Goal: Task Accomplishment & Management: Manage account settings

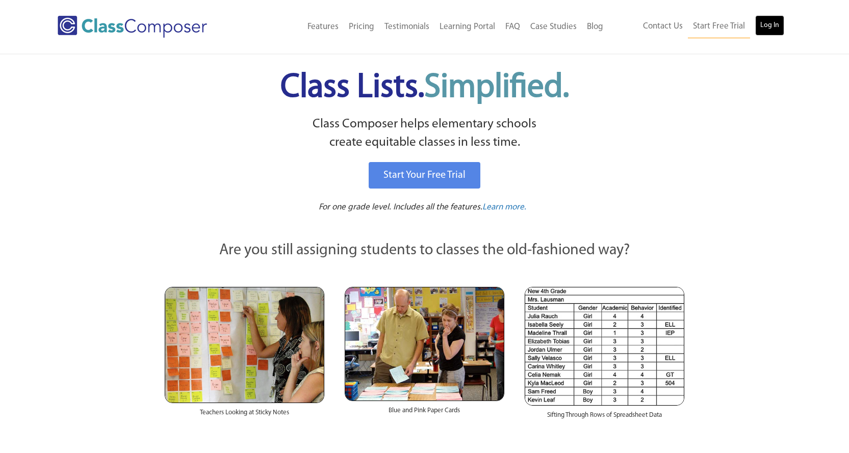
click at [765, 21] on link "Log In" at bounding box center [769, 25] width 29 height 20
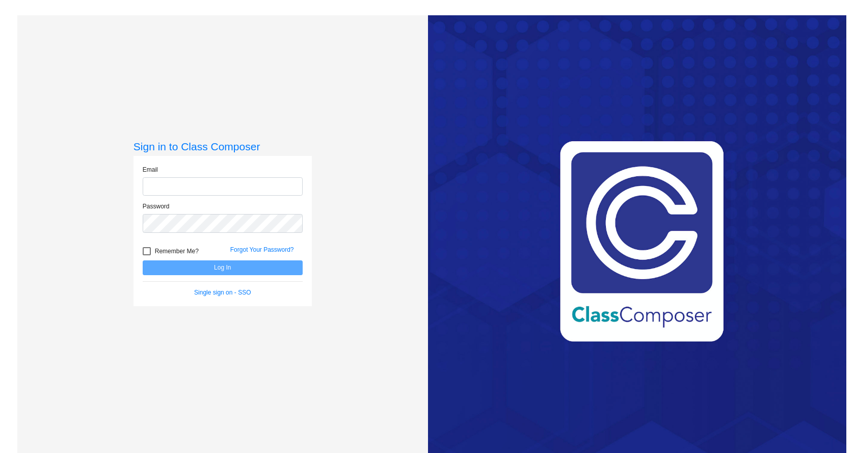
type input "lrichardson@grantspass.k12.or.us"
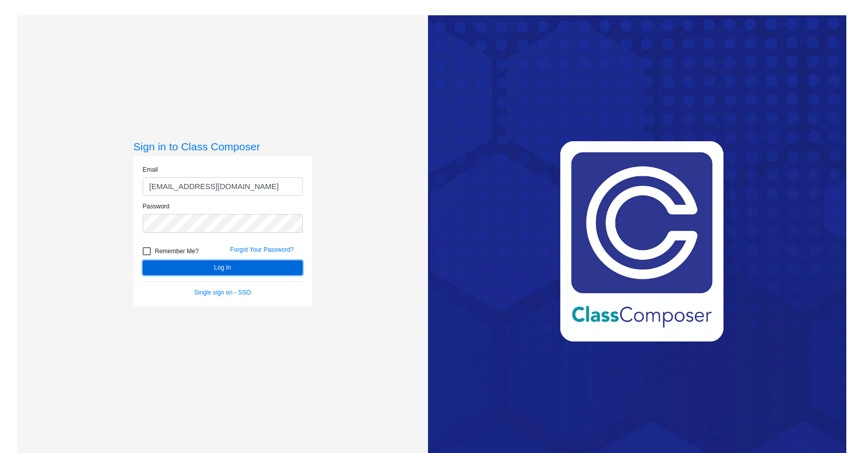
click at [202, 261] on button "Log In" at bounding box center [223, 267] width 160 height 15
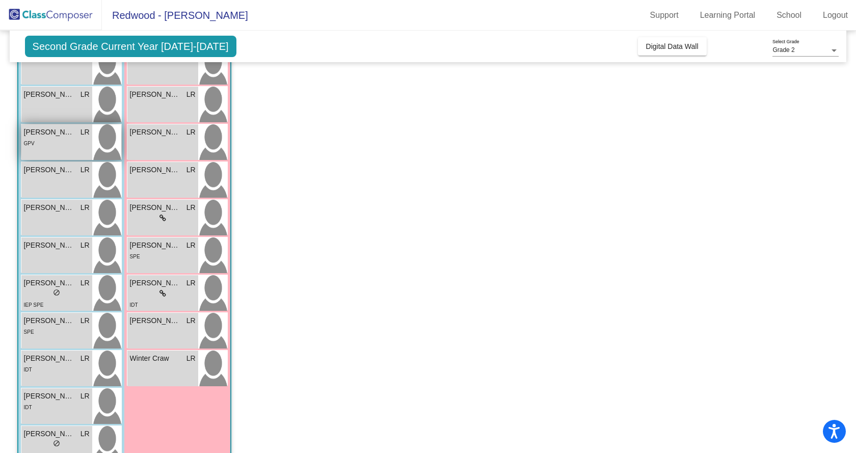
scroll to position [204, 0]
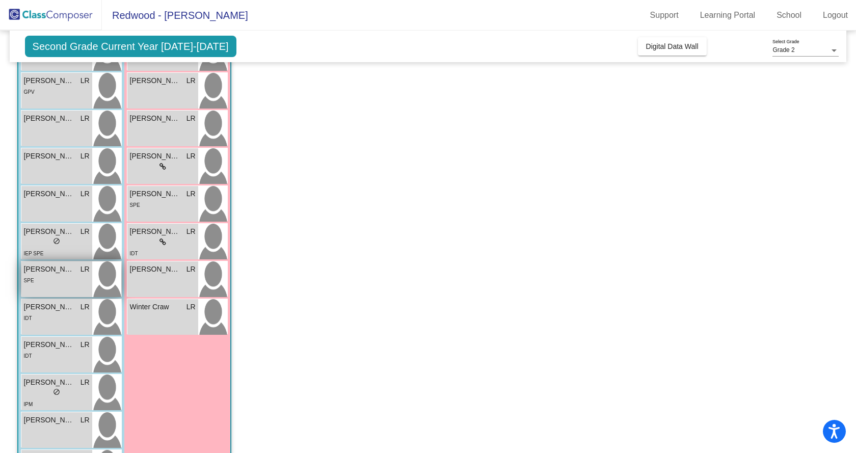
click at [56, 285] on div "SPE" at bounding box center [57, 280] width 66 height 11
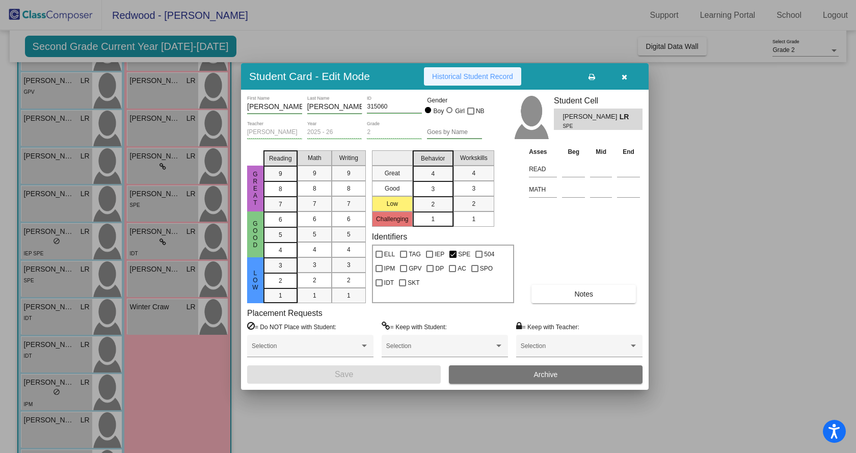
click at [464, 77] on span "Historical Student Record" at bounding box center [472, 76] width 81 height 8
click at [160, 290] on div at bounding box center [428, 226] width 856 height 453
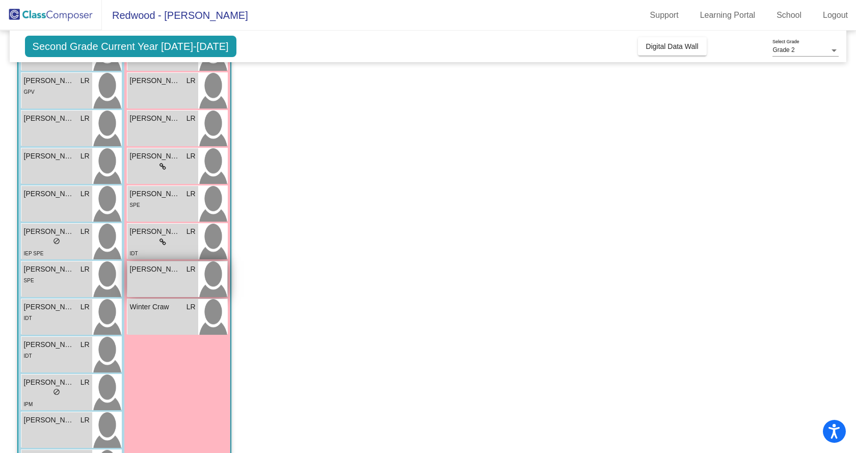
click at [169, 276] on div "Olivia Newell LR lock do_not_disturb_alt" at bounding box center [162, 280] width 71 height 36
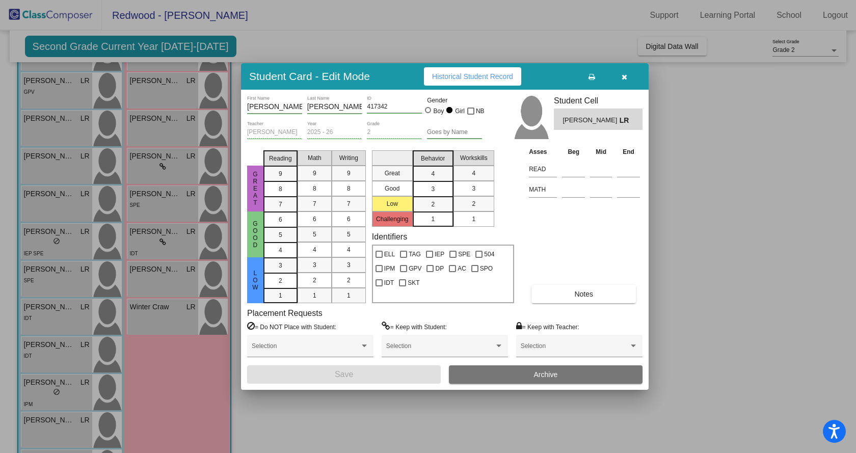
click at [468, 75] on span "Historical Student Record" at bounding box center [472, 76] width 81 height 8
click at [65, 203] on div at bounding box center [428, 226] width 856 height 453
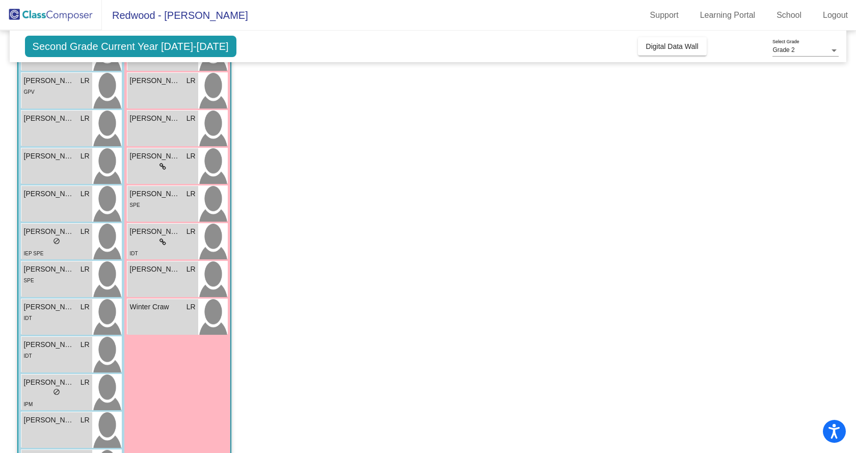
click at [65, 203] on div "Luke Huntsman LR lock do_not_disturb_alt" at bounding box center [56, 204] width 71 height 36
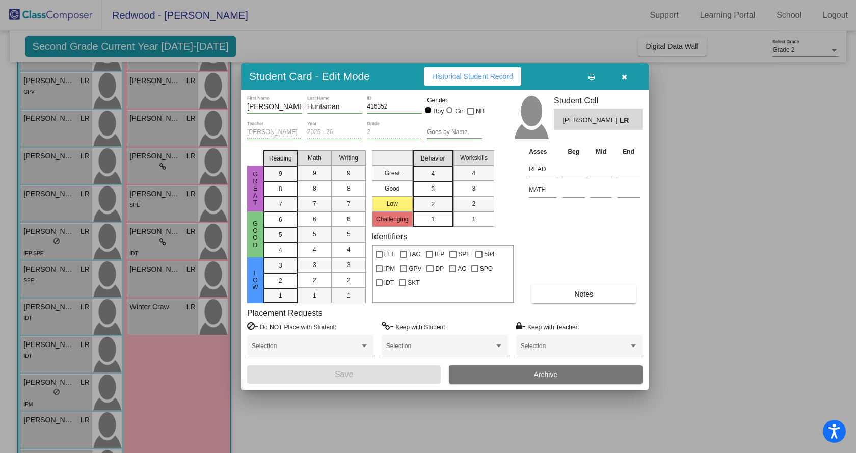
click at [461, 74] on span "Historical Student Record" at bounding box center [472, 76] width 81 height 8
click at [55, 232] on div at bounding box center [428, 226] width 856 height 453
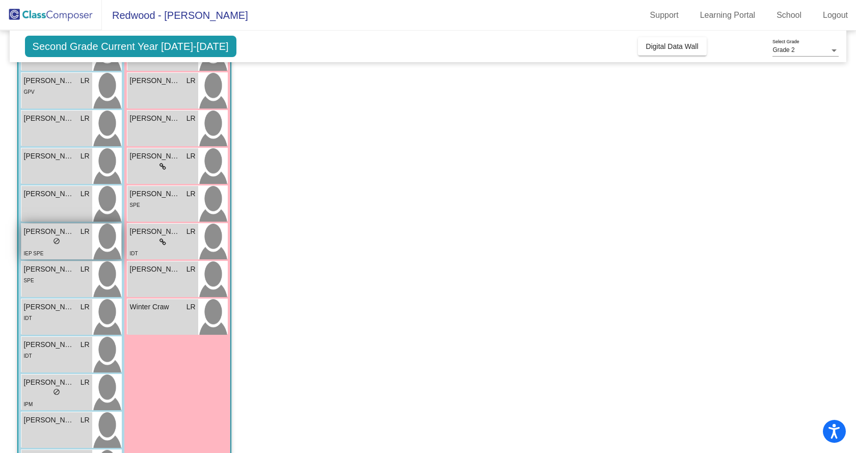
click at [57, 228] on span "[PERSON_NAME]" at bounding box center [49, 231] width 51 height 11
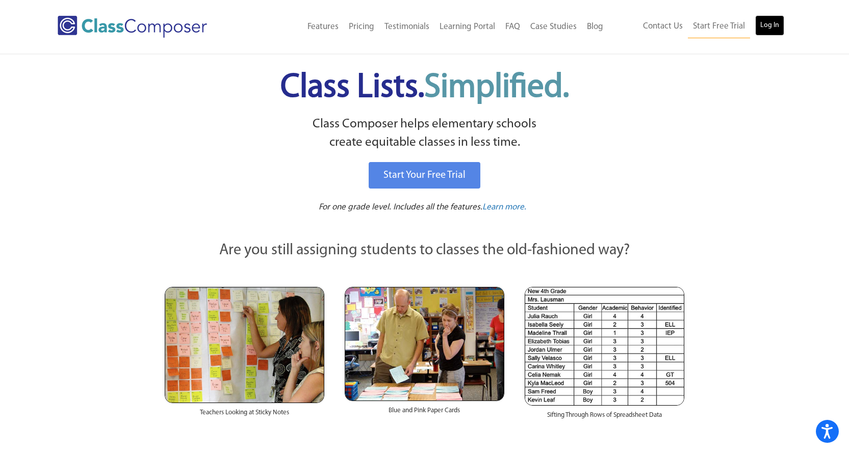
click at [766, 22] on link "Log In" at bounding box center [769, 25] width 29 height 20
click at [770, 23] on link "Log In" at bounding box center [769, 25] width 29 height 20
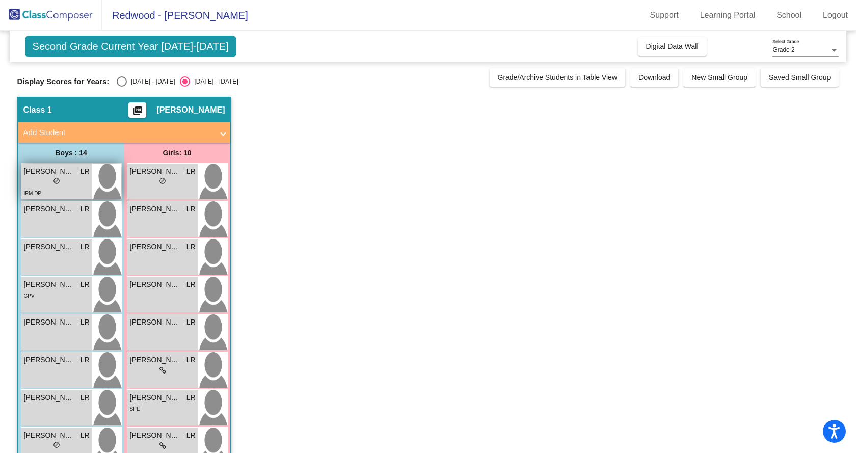
click at [36, 177] on div "lock do_not_disturb_alt" at bounding box center [57, 182] width 66 height 11
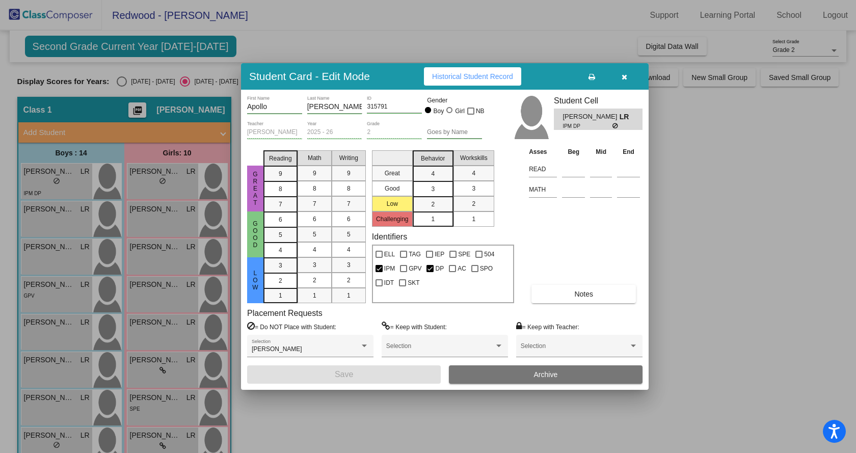
click at [46, 213] on div at bounding box center [428, 226] width 856 height 453
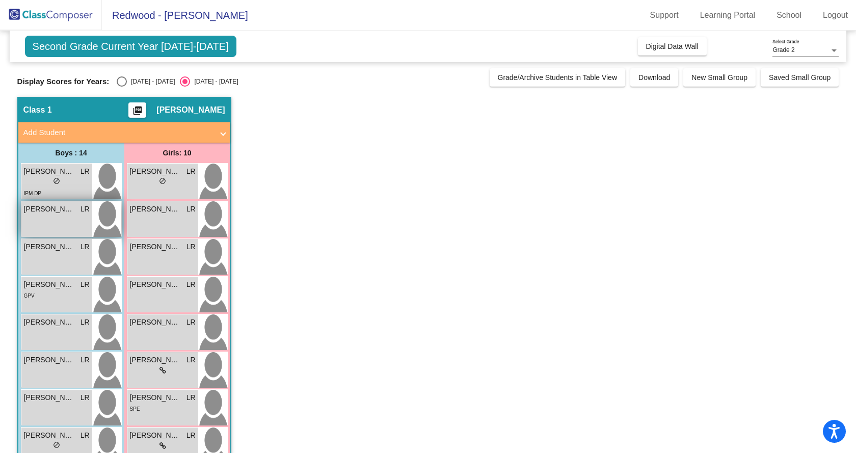
click at [46, 213] on span "[PERSON_NAME]" at bounding box center [49, 209] width 51 height 11
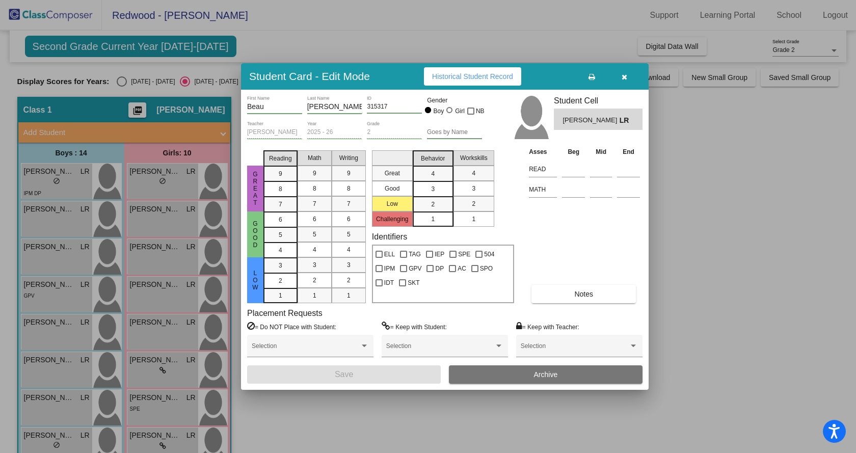
click at [51, 256] on div at bounding box center [428, 226] width 856 height 453
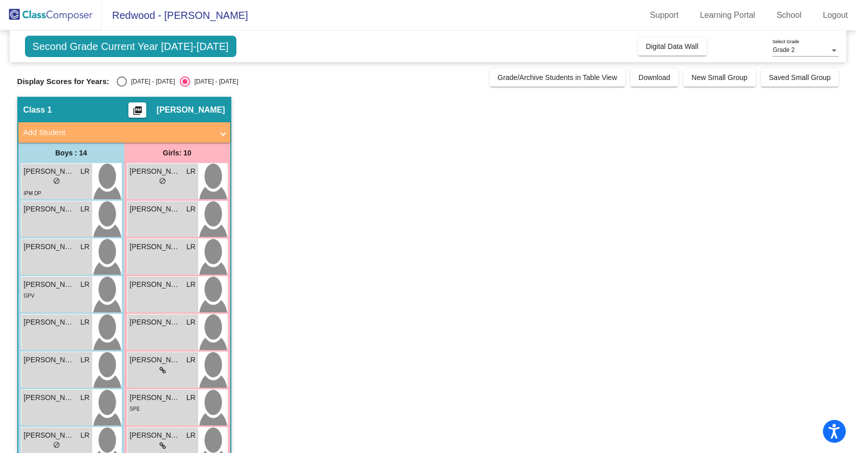
click at [51, 256] on div "Bennett Webber LR lock do_not_disturb_alt" at bounding box center [56, 257] width 71 height 36
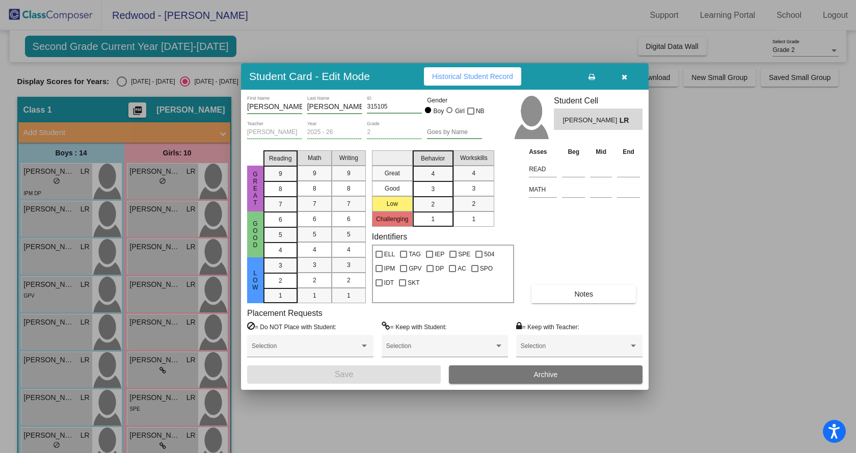
click at [51, 291] on div at bounding box center [428, 226] width 856 height 453
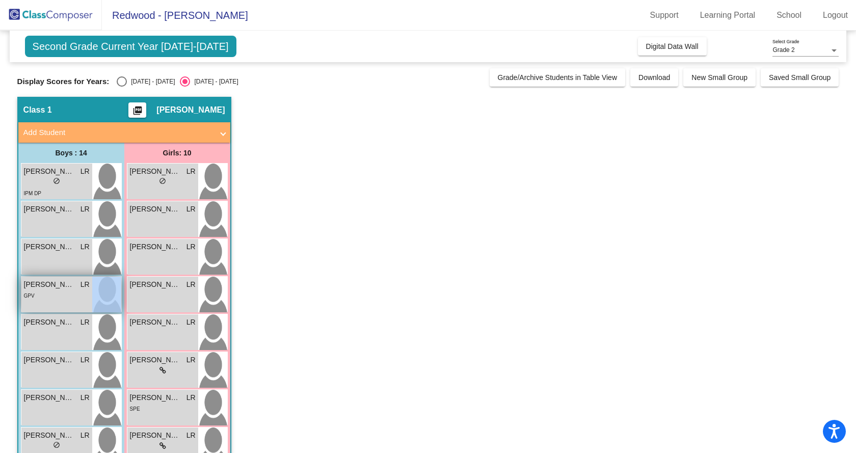
click at [51, 292] on div "GPV" at bounding box center [57, 295] width 66 height 11
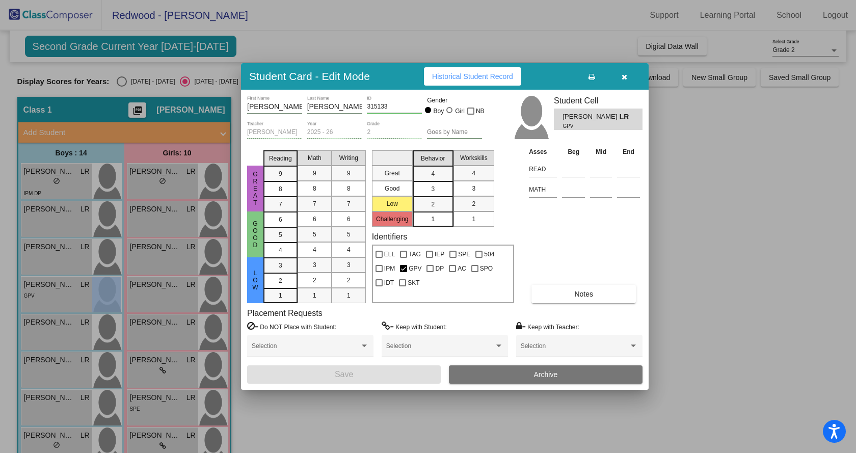
click at [45, 329] on div at bounding box center [428, 226] width 856 height 453
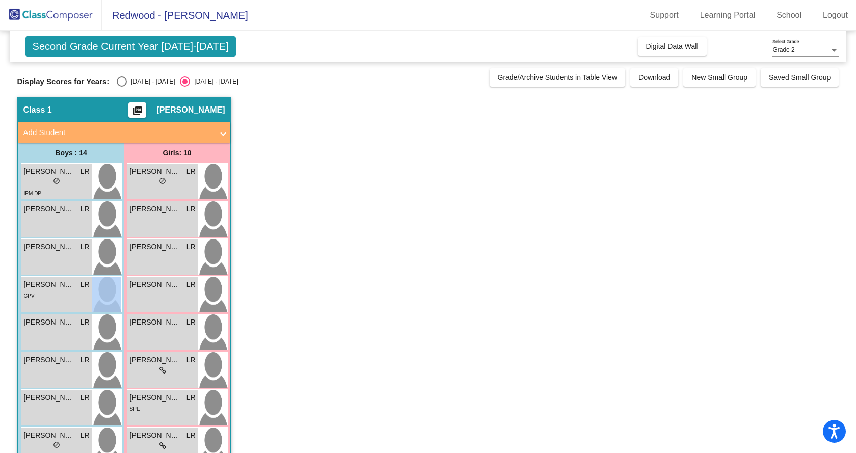
click at [45, 329] on div "Jamison Ellis LR lock do_not_disturb_alt" at bounding box center [56, 333] width 71 height 36
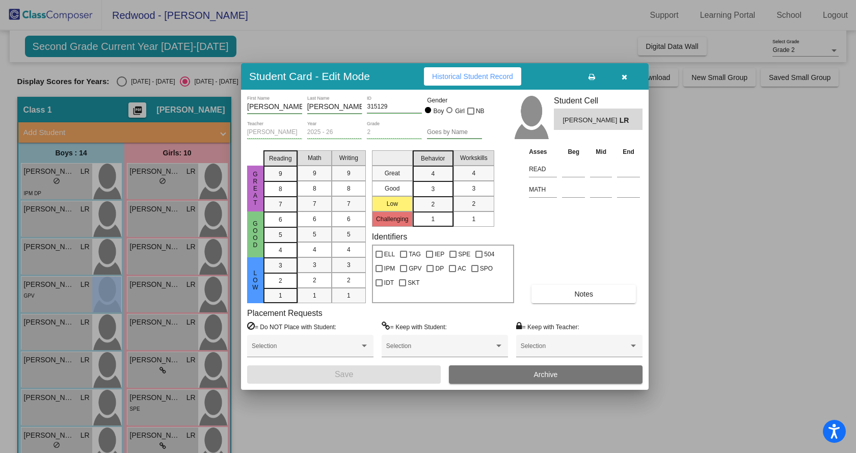
click at [46, 366] on div at bounding box center [428, 226] width 856 height 453
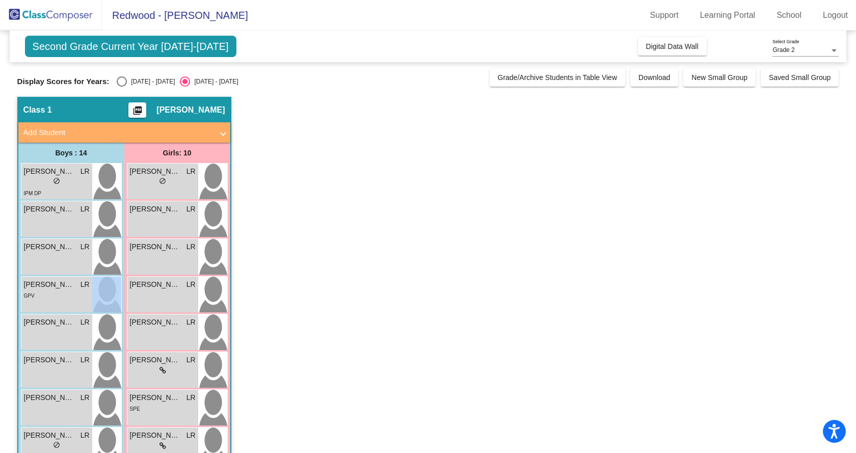
click at [46, 366] on div "Knox Johnson LR lock do_not_disturb_alt" at bounding box center [56, 370] width 71 height 36
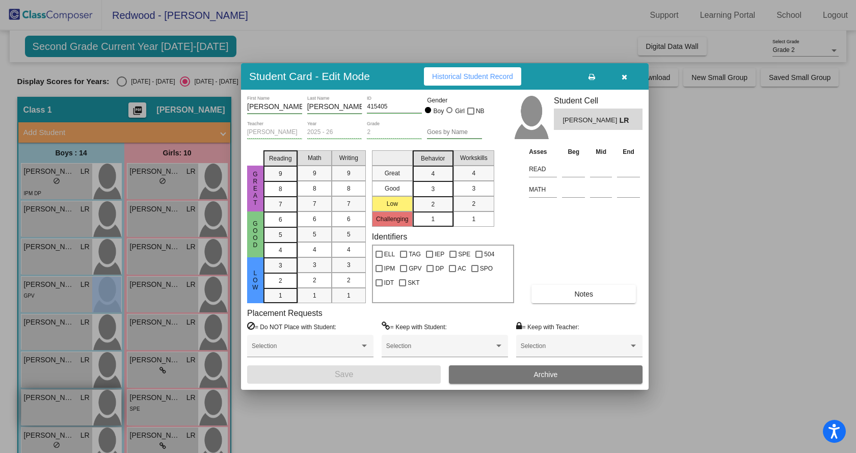
click at [47, 400] on div at bounding box center [428, 226] width 856 height 453
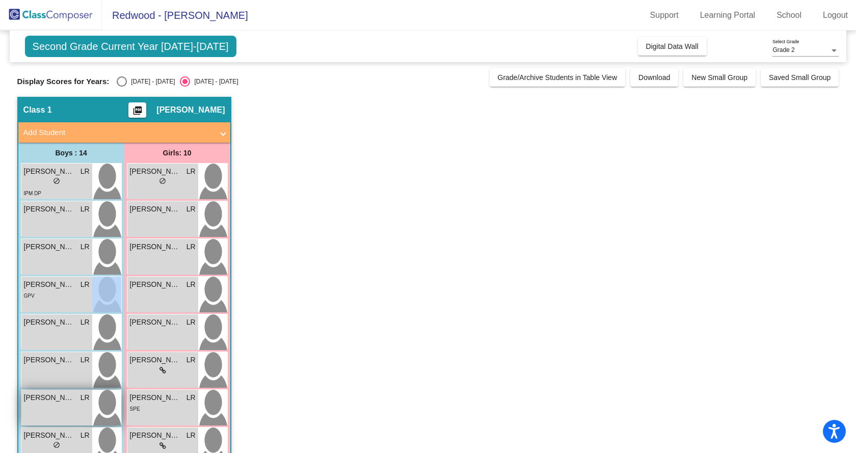
click at [47, 400] on span "[PERSON_NAME]" at bounding box center [49, 398] width 51 height 11
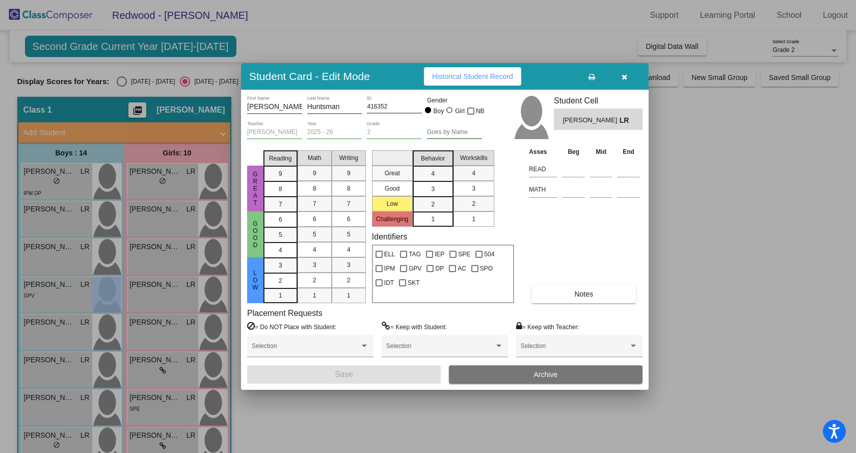
click at [305, 415] on div at bounding box center [428, 226] width 856 height 453
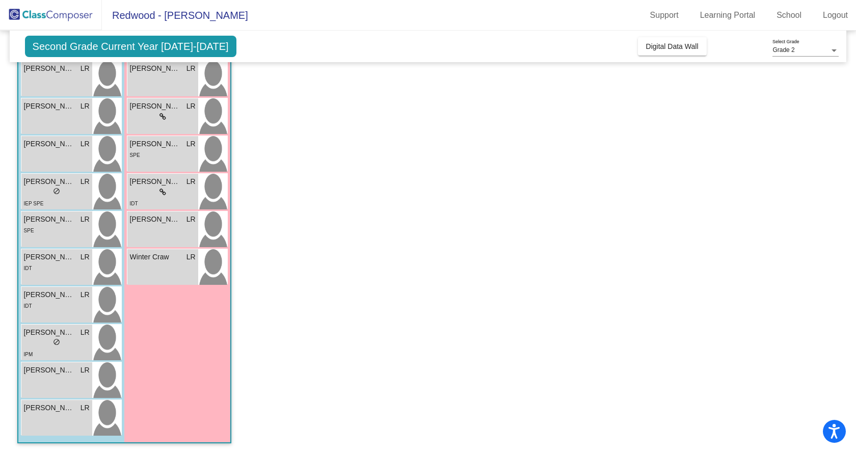
scroll to position [254, 0]
click at [36, 190] on div "lock do_not_disturb_alt" at bounding box center [57, 192] width 66 height 11
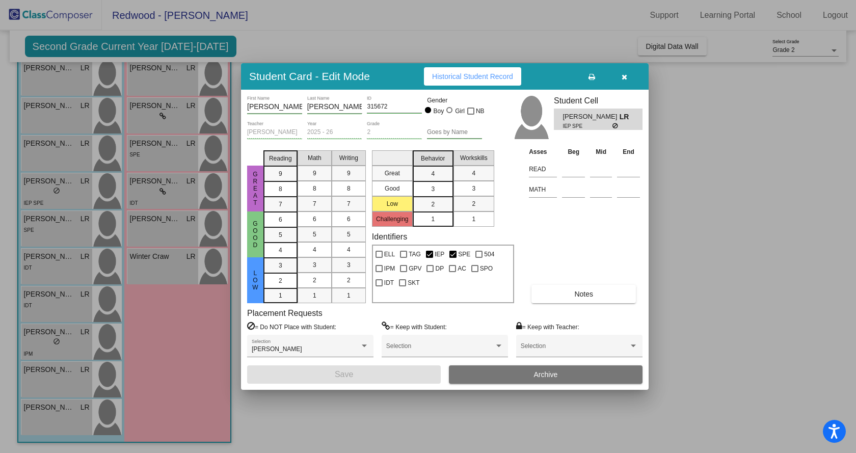
click at [65, 224] on div at bounding box center [428, 226] width 856 height 453
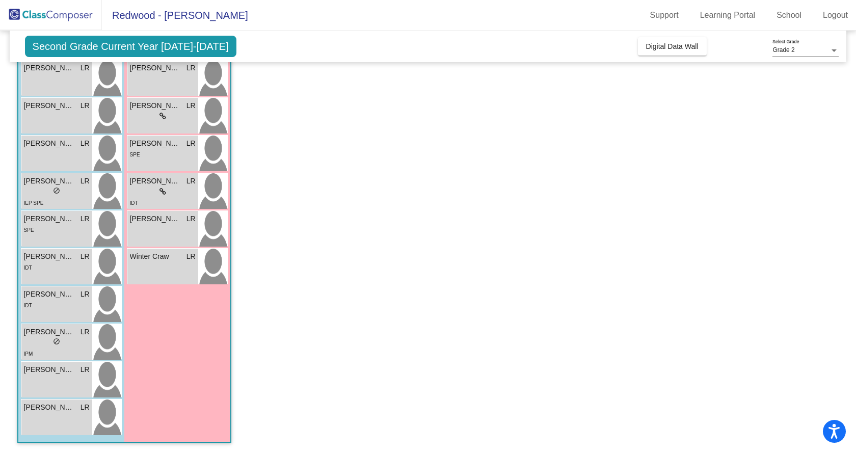
click at [65, 224] on div "SPE" at bounding box center [57, 229] width 66 height 11
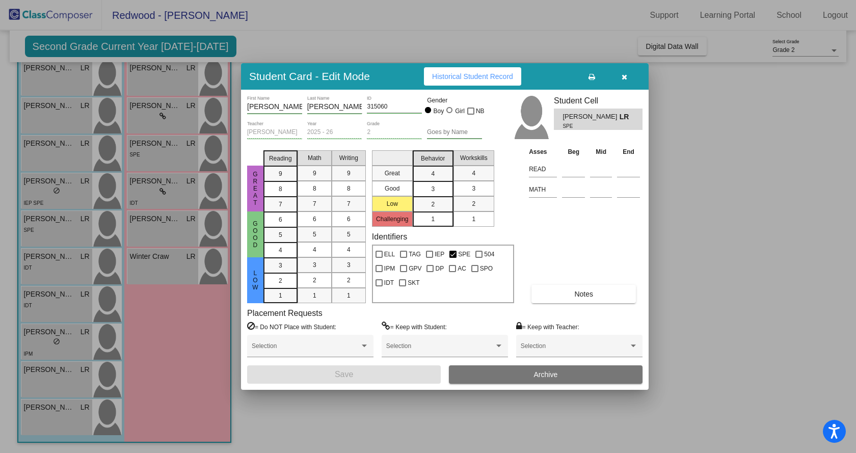
click at [49, 260] on div at bounding box center [428, 226] width 856 height 453
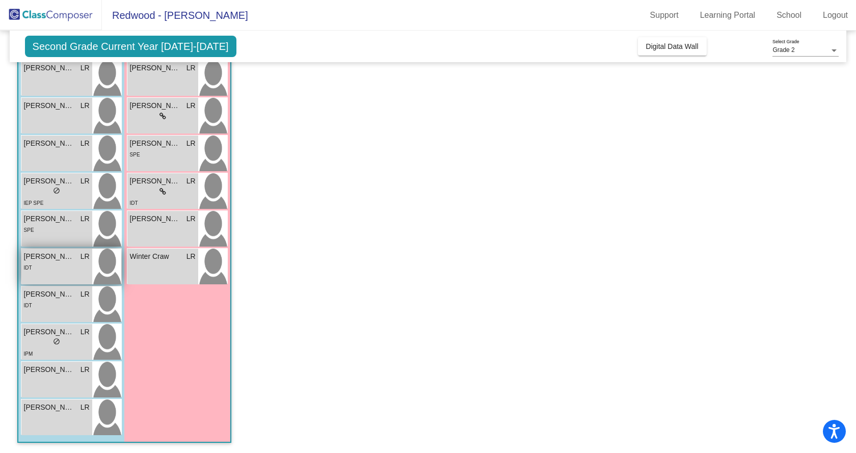
click at [49, 260] on span "[PERSON_NAME]" at bounding box center [49, 256] width 51 height 11
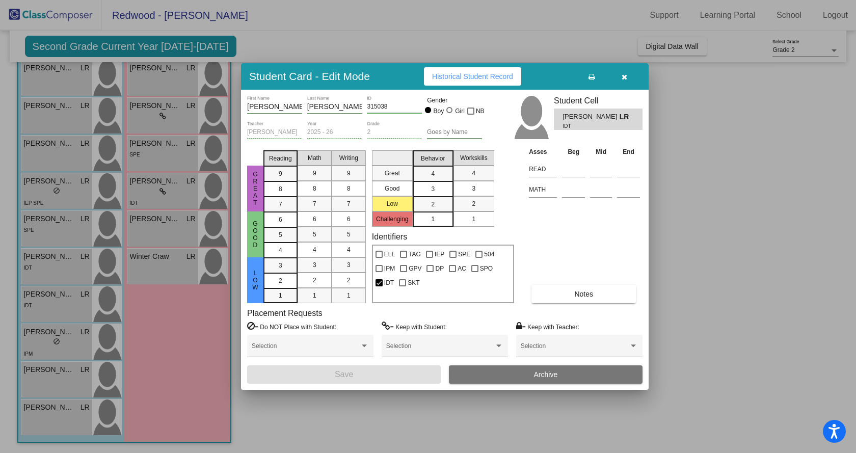
click at [53, 306] on div at bounding box center [428, 226] width 856 height 453
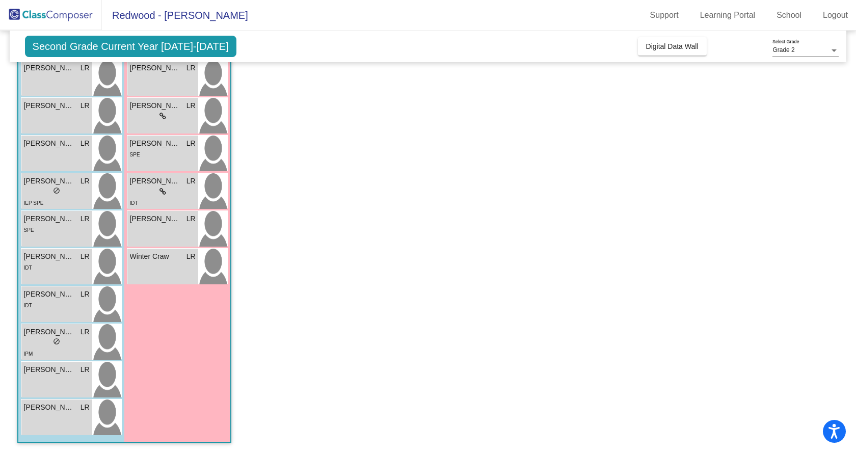
click at [53, 306] on div "IDT" at bounding box center [57, 305] width 66 height 11
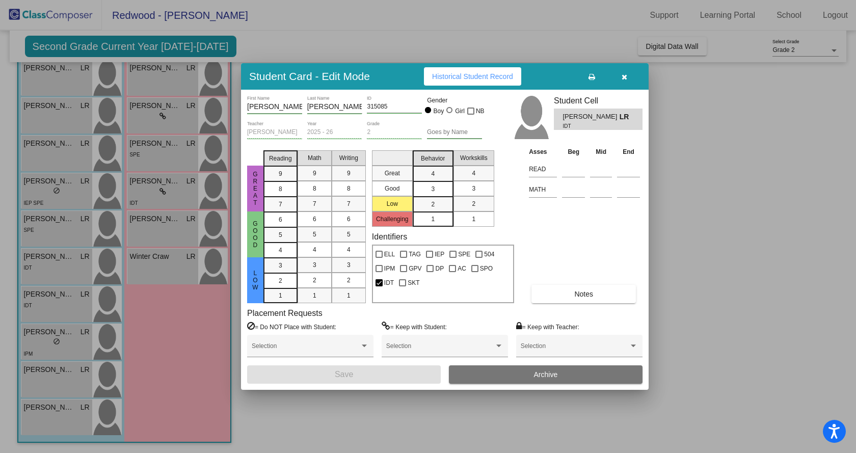
click at [36, 344] on div at bounding box center [428, 226] width 856 height 453
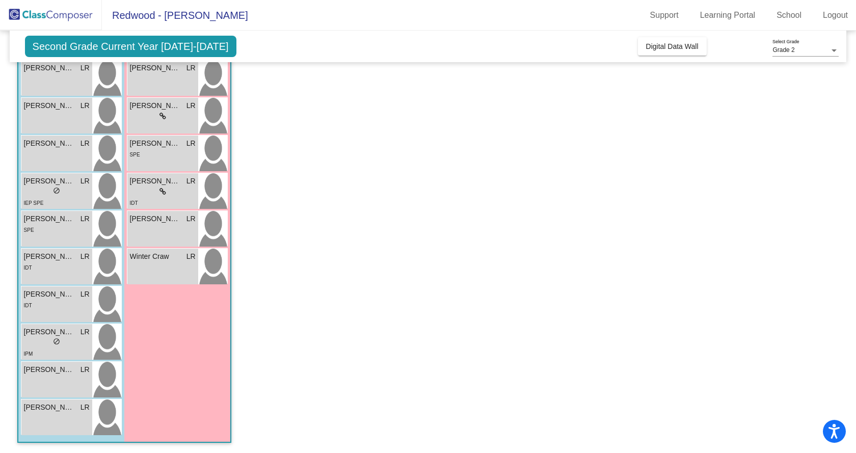
click at [36, 344] on div "lock do_not_disturb_alt" at bounding box center [57, 342] width 66 height 11
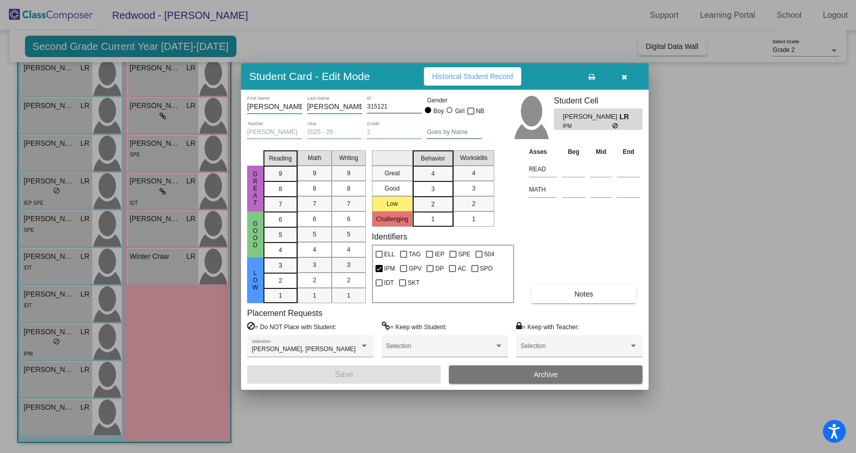
click at [38, 377] on div at bounding box center [428, 226] width 856 height 453
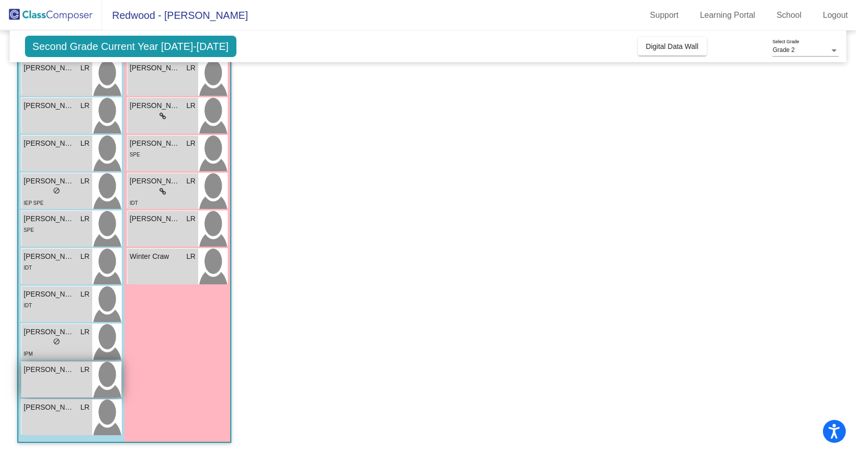
click at [37, 375] on span "[PERSON_NAME]" at bounding box center [49, 369] width 51 height 11
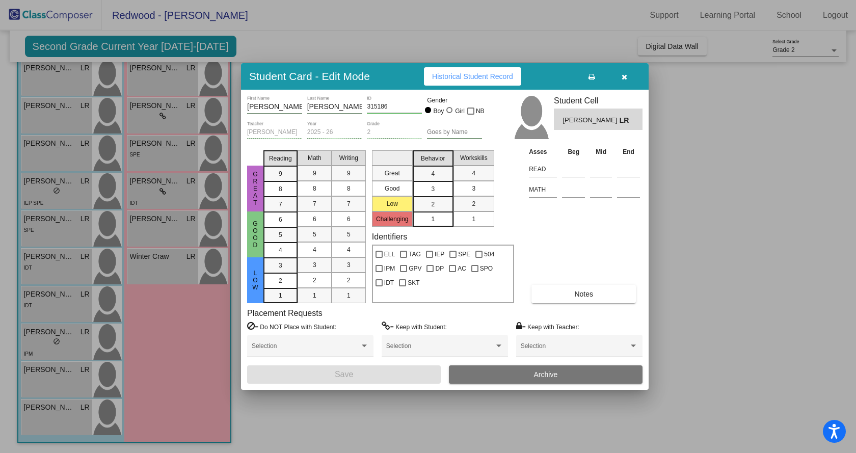
click at [42, 424] on div at bounding box center [428, 226] width 856 height 453
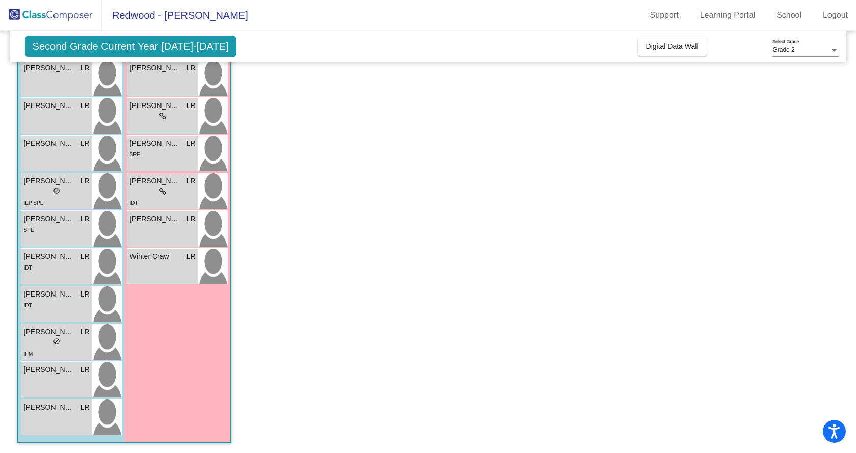
click at [42, 424] on div "William Morgan LR lock do_not_disturb_alt" at bounding box center [56, 418] width 71 height 36
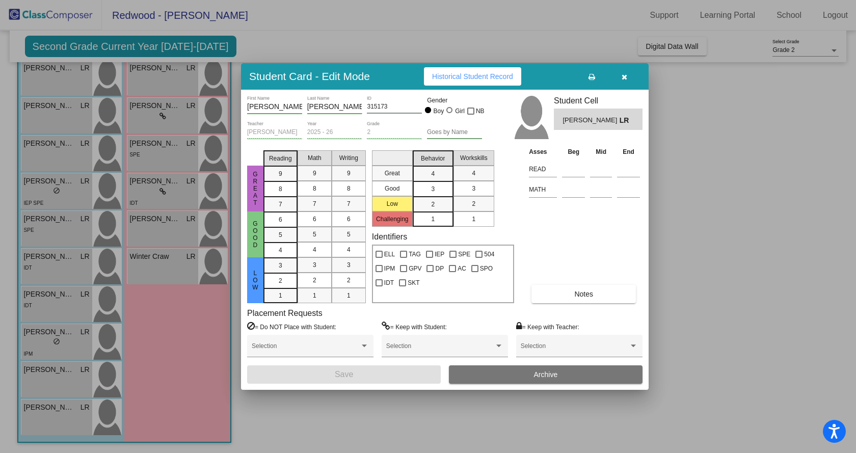
click at [624, 74] on icon "button" at bounding box center [625, 76] width 6 height 7
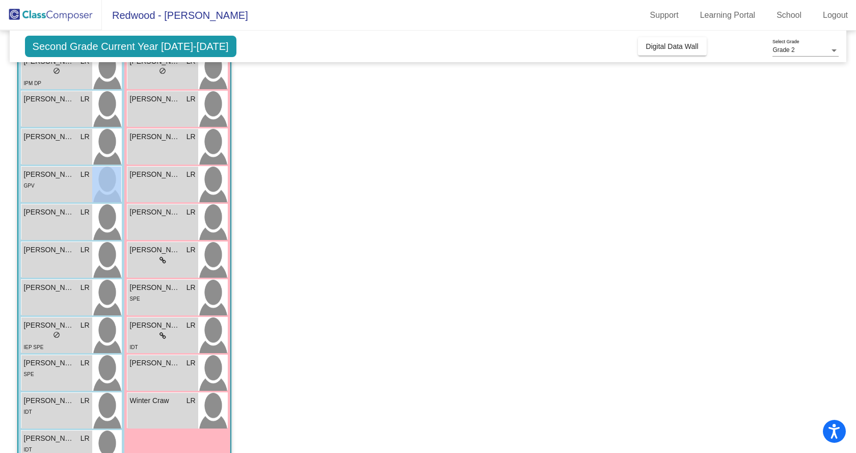
scroll to position [50, 0]
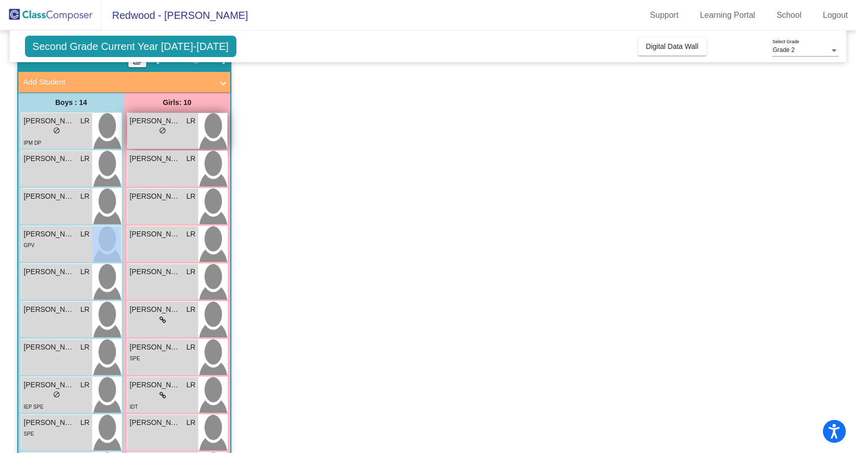
click at [145, 128] on div "lock do_not_disturb_alt" at bounding box center [163, 131] width 66 height 11
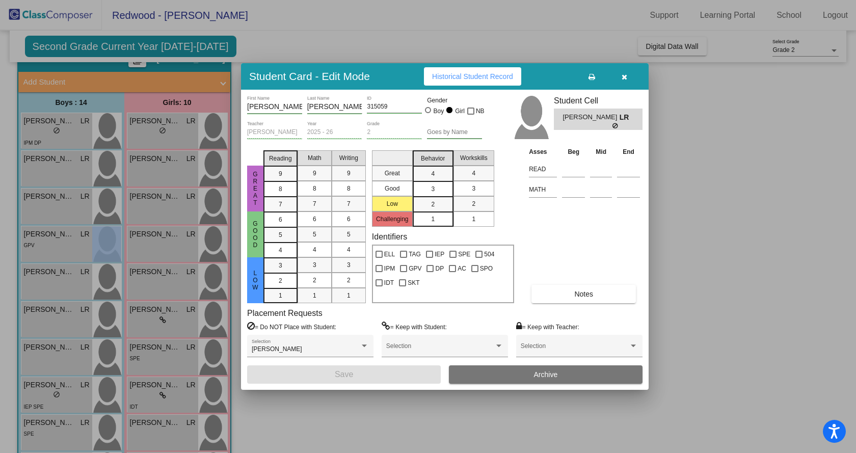
click at [160, 172] on div at bounding box center [428, 226] width 856 height 453
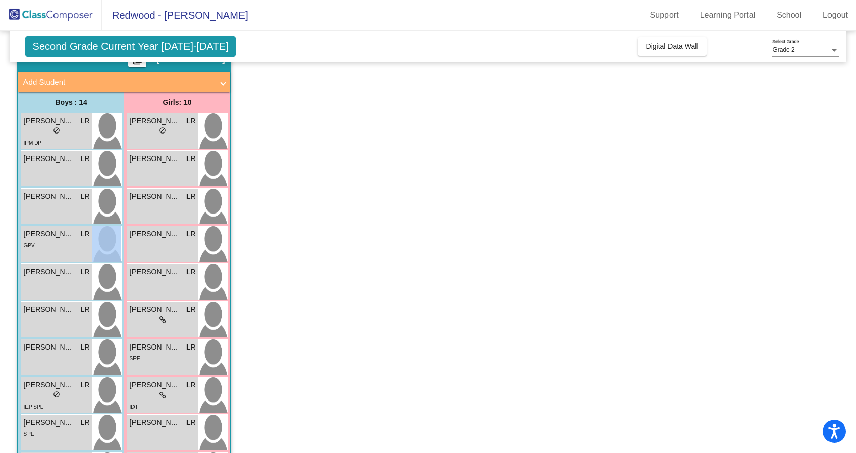
click at [160, 172] on div "Alanna Workley LR lock do_not_disturb_alt" at bounding box center [162, 169] width 71 height 36
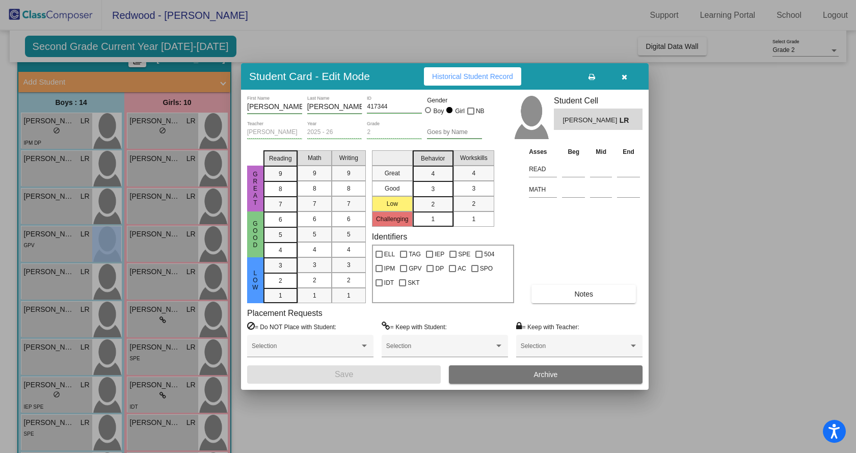
click at [159, 204] on div at bounding box center [428, 226] width 856 height 453
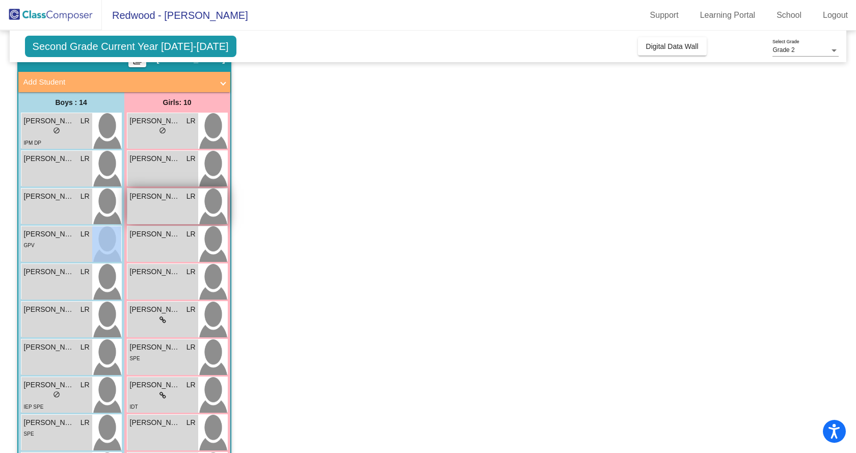
click at [158, 204] on div "Aria Rodriguez LR lock do_not_disturb_alt" at bounding box center [162, 207] width 71 height 36
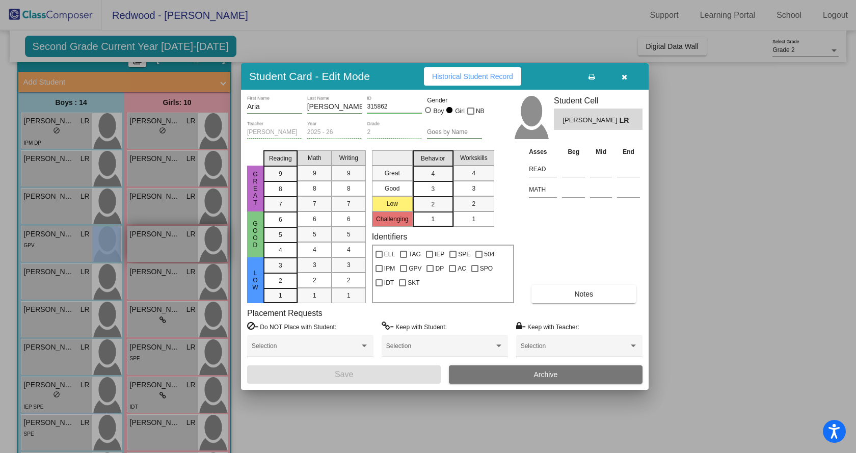
click at [165, 249] on div at bounding box center [428, 226] width 856 height 453
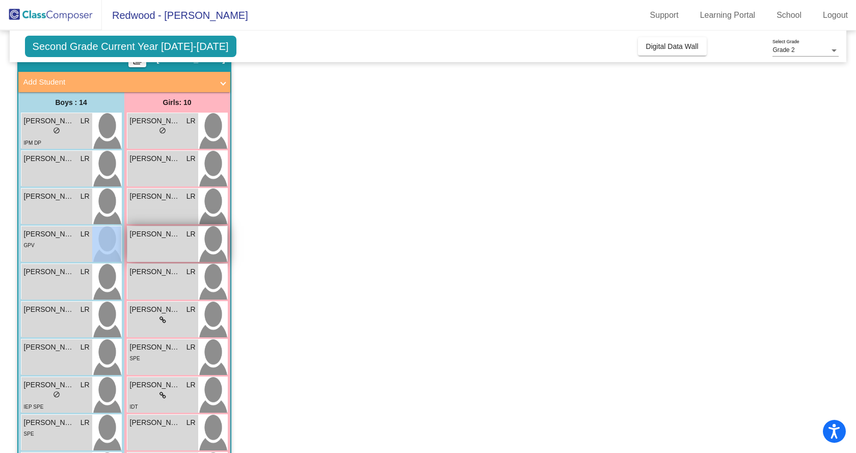
click at [164, 249] on div "Ava Quintanilla LR lock do_not_disturb_alt" at bounding box center [162, 244] width 71 height 36
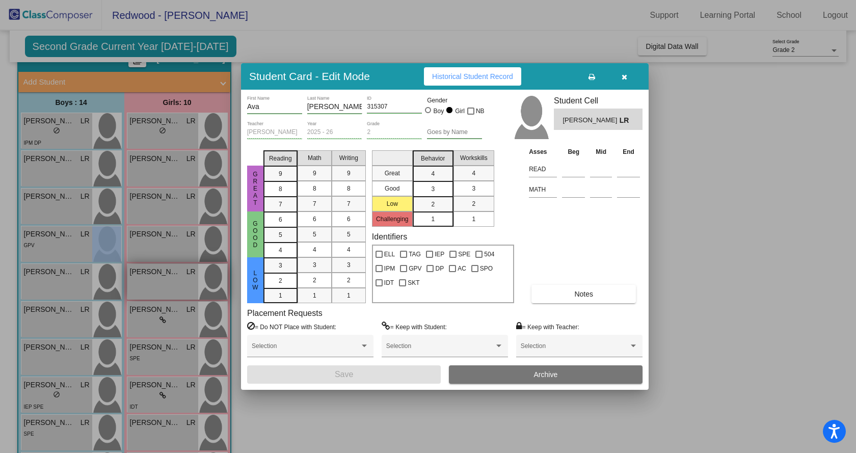
click at [175, 288] on div at bounding box center [428, 226] width 856 height 453
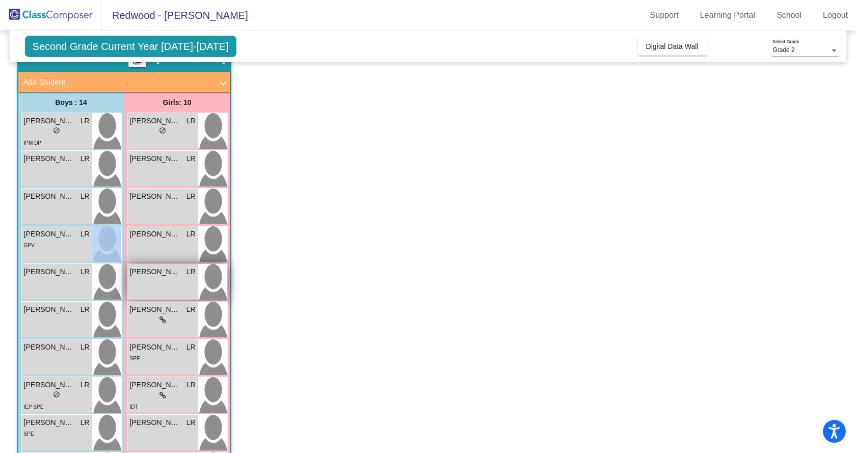
click at [175, 288] on div "Korbyn Fraser LR lock do_not_disturb_alt" at bounding box center [162, 282] width 71 height 36
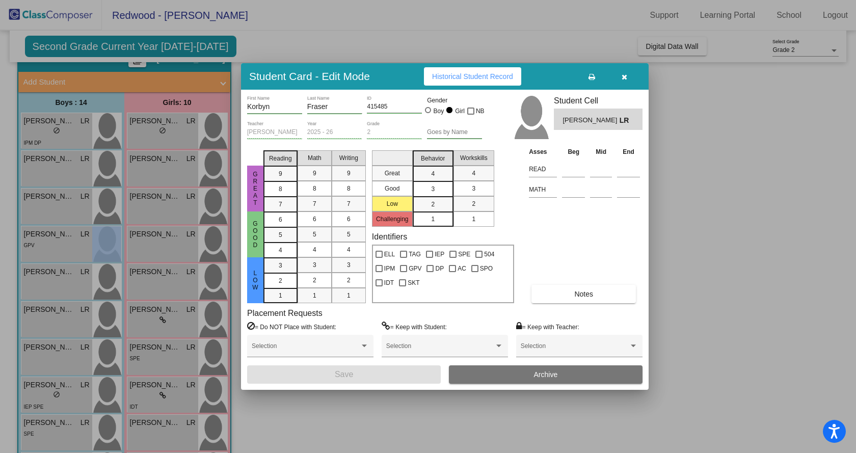
click at [177, 321] on div at bounding box center [428, 226] width 856 height 453
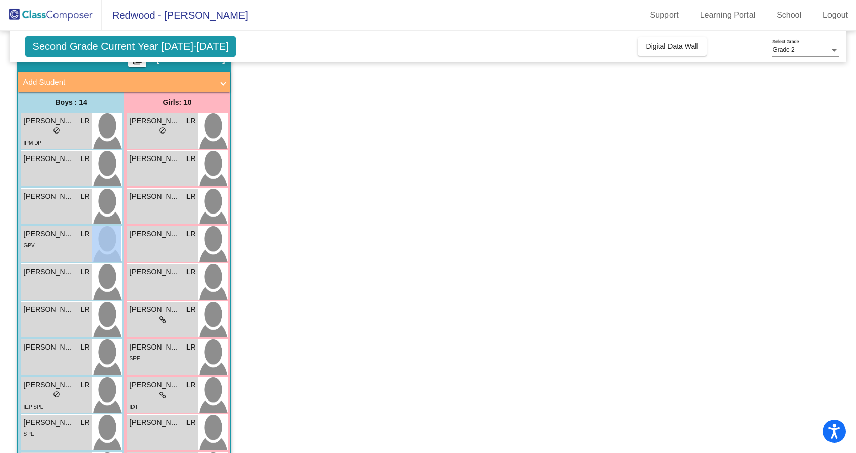
click at [177, 321] on div "lock do_not_disturb_alt" at bounding box center [163, 320] width 66 height 11
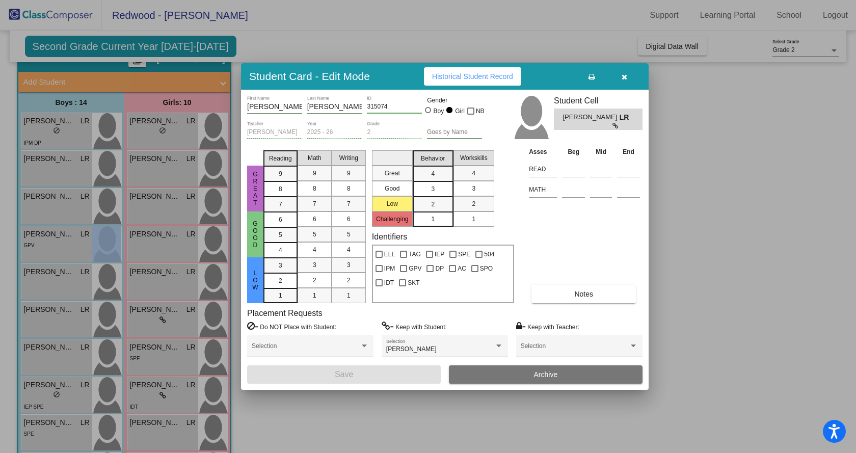
click at [182, 361] on div at bounding box center [428, 226] width 856 height 453
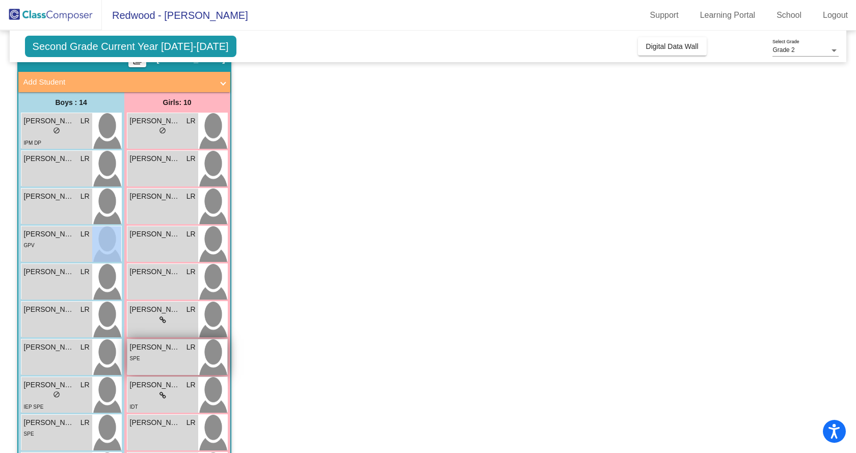
click at [181, 361] on div "SPE" at bounding box center [163, 358] width 66 height 11
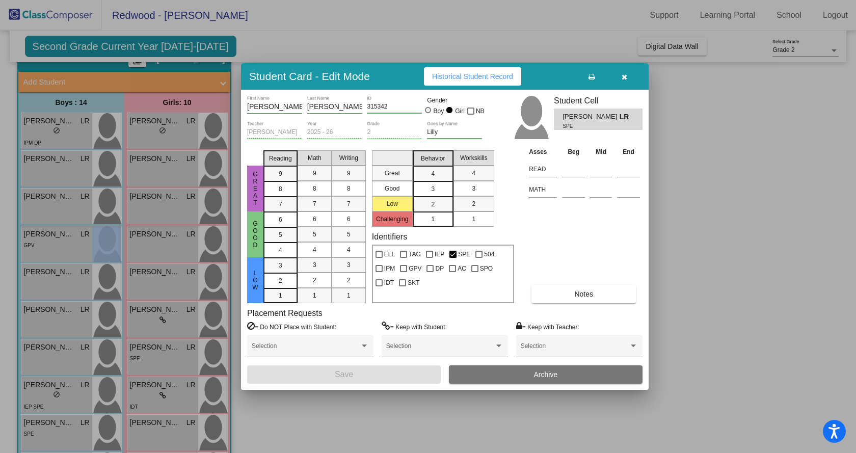
click at [622, 74] on icon "button" at bounding box center [625, 76] width 6 height 7
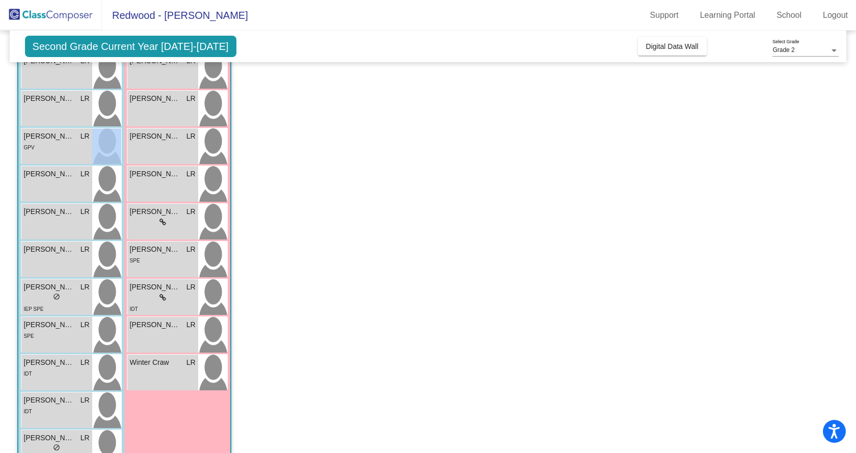
scroll to position [152, 0]
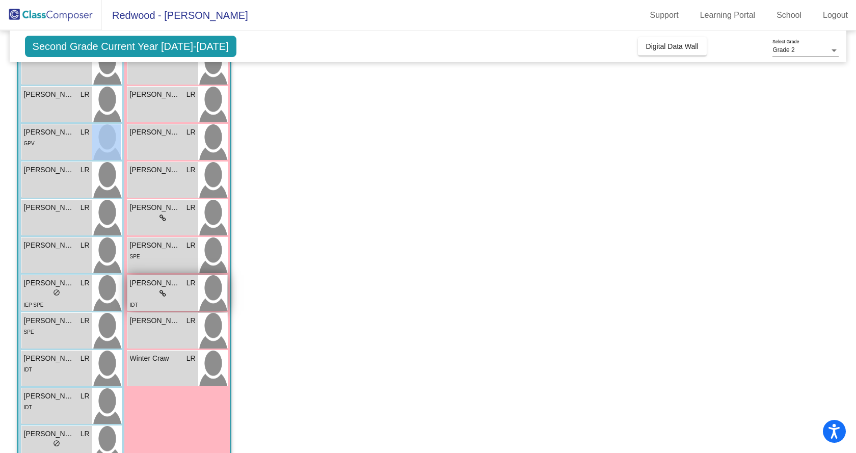
click at [161, 286] on span "[PERSON_NAME]" at bounding box center [155, 283] width 51 height 11
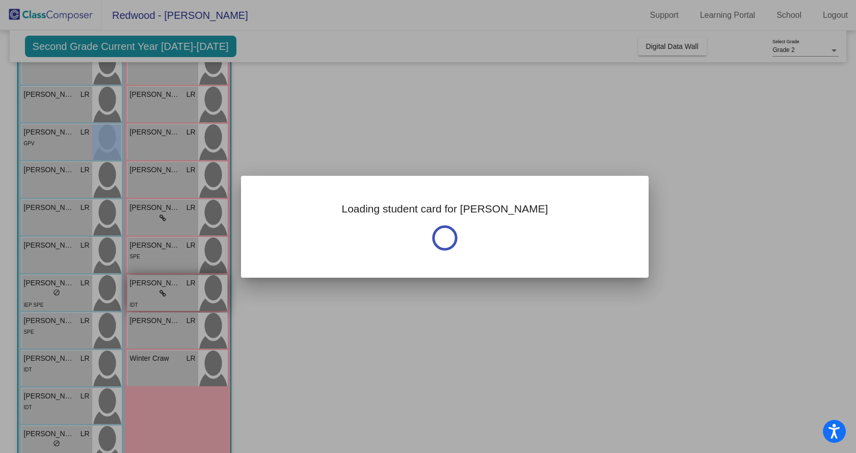
click at [161, 286] on div at bounding box center [428, 226] width 856 height 453
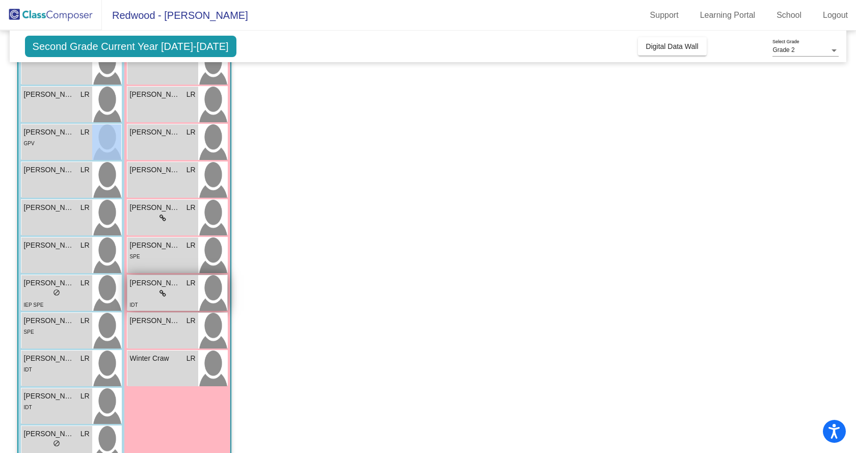
click at [161, 286] on span "[PERSON_NAME]" at bounding box center [155, 283] width 51 height 11
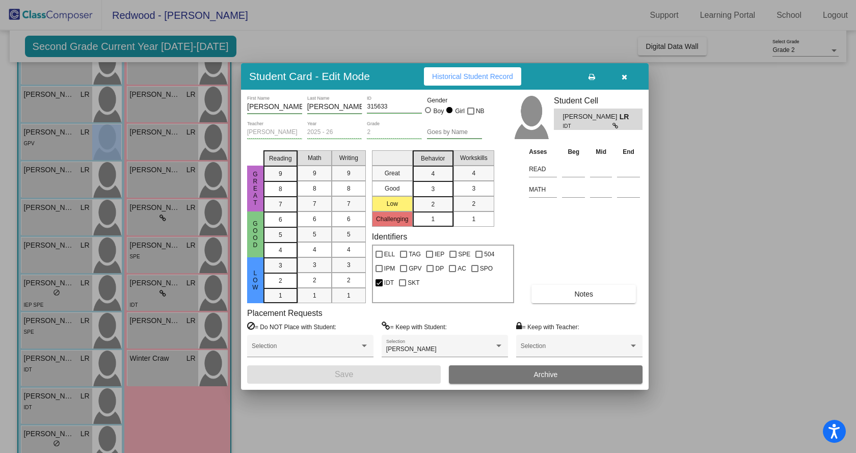
click at [167, 330] on div at bounding box center [428, 226] width 856 height 453
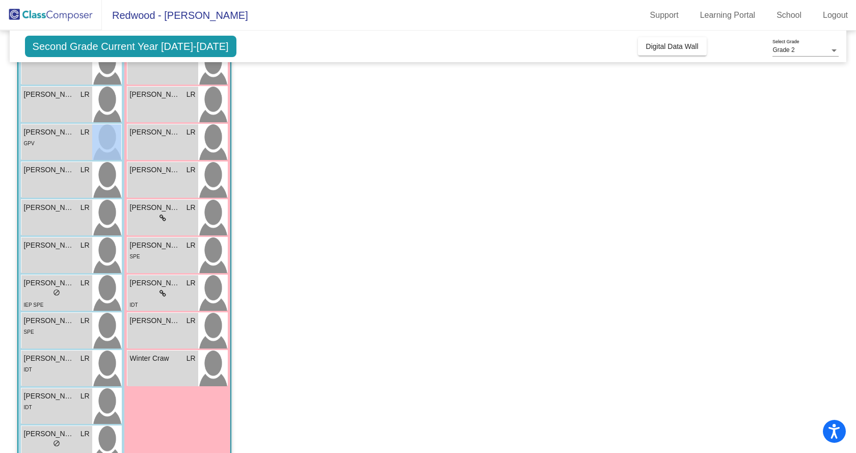
click at [167, 330] on div "Olivia Newell LR lock do_not_disturb_alt" at bounding box center [162, 331] width 71 height 36
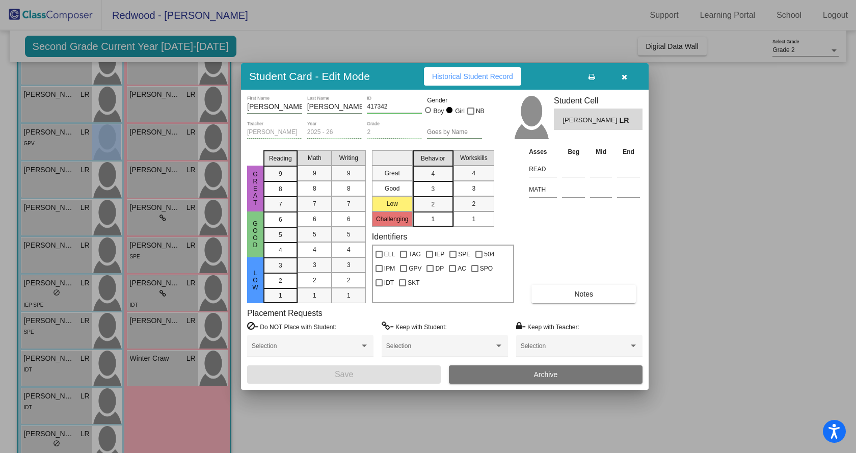
click at [168, 370] on div at bounding box center [428, 226] width 856 height 453
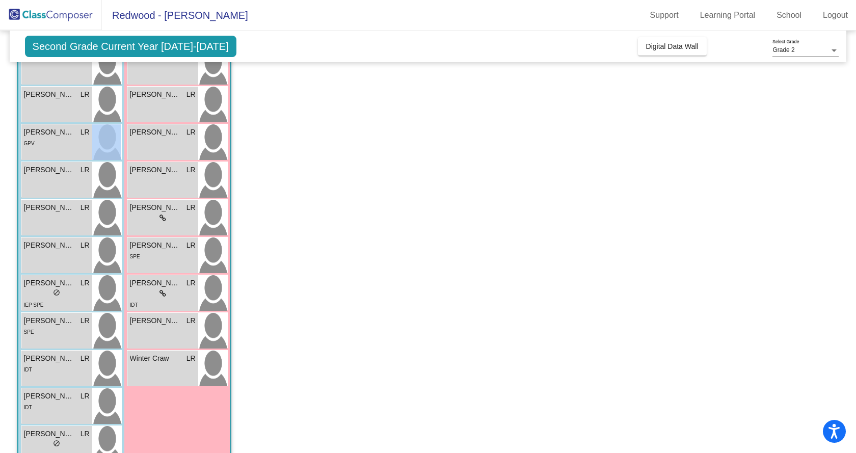
click at [168, 371] on div "Winter Craw LR lock do_not_disturb_alt" at bounding box center [162, 369] width 71 height 36
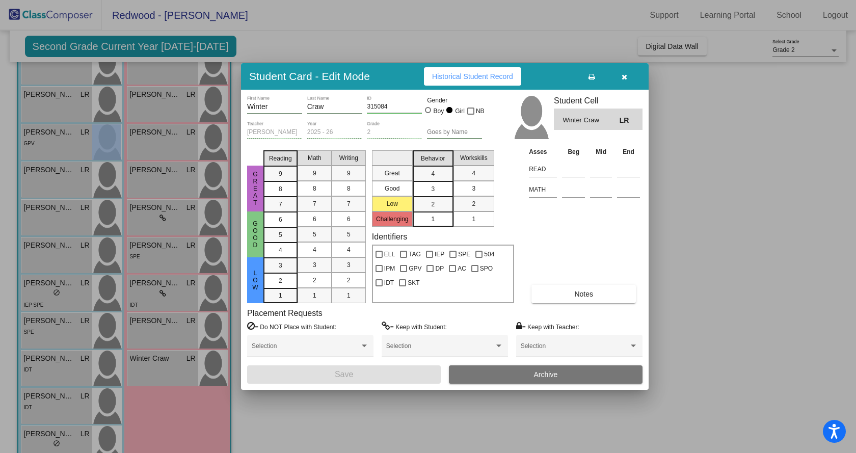
click at [697, 213] on div at bounding box center [428, 226] width 856 height 453
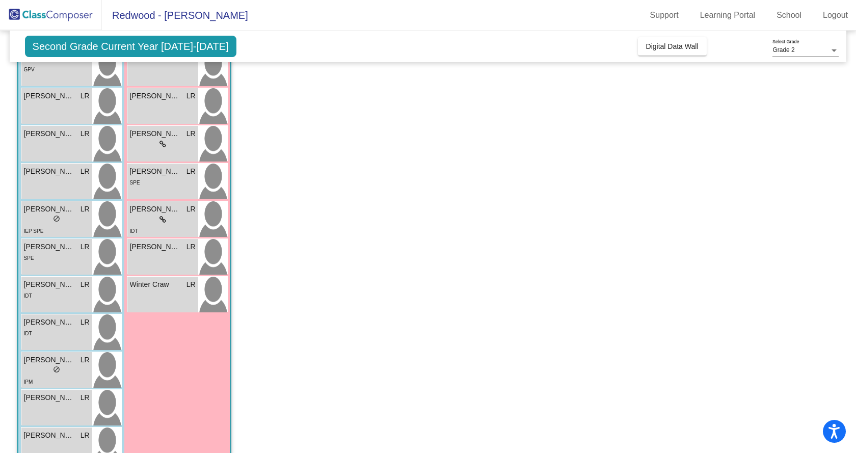
scroll to position [254, 0]
